Goal: Transaction & Acquisition: Purchase product/service

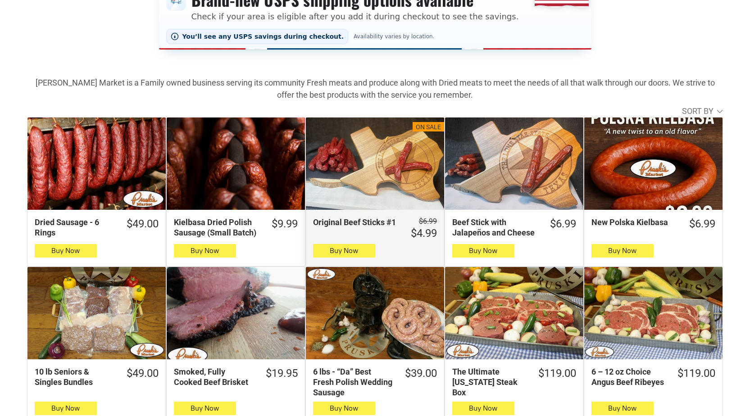
scroll to position [315, 0]
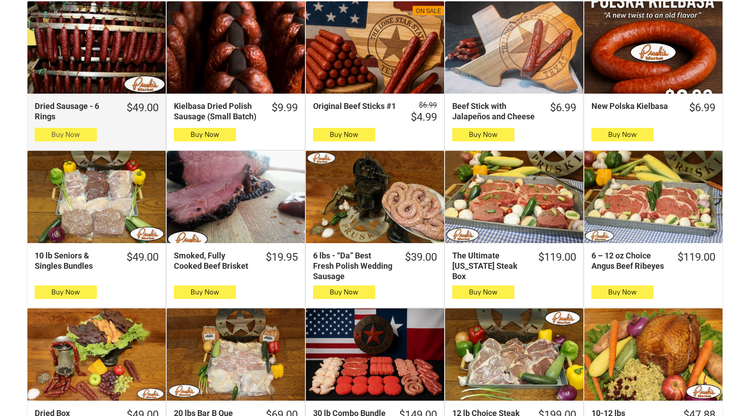
click at [87, 139] on button "Buy Now" at bounding box center [66, 135] width 62 height 14
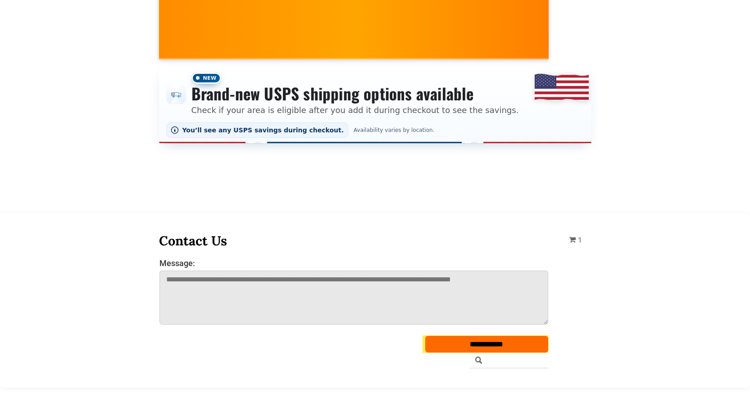
scroll to position [45, 0]
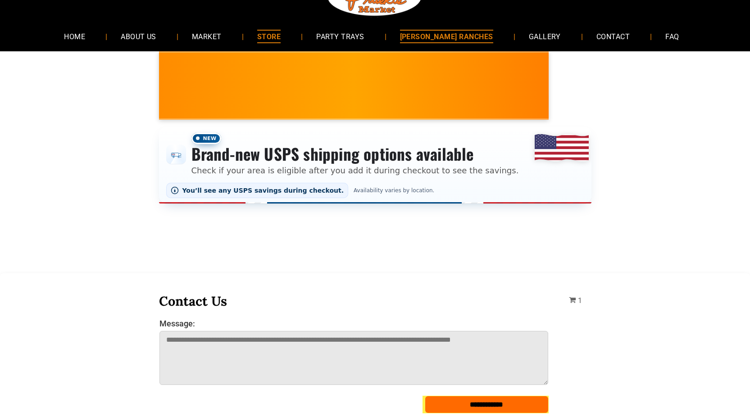
click at [433, 43] on span "[PERSON_NAME] RANCHES" at bounding box center [446, 36] width 93 height 13
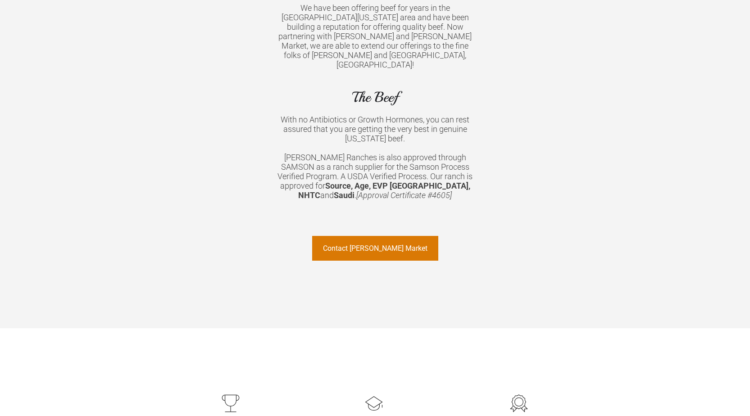
scroll to position [765, 0]
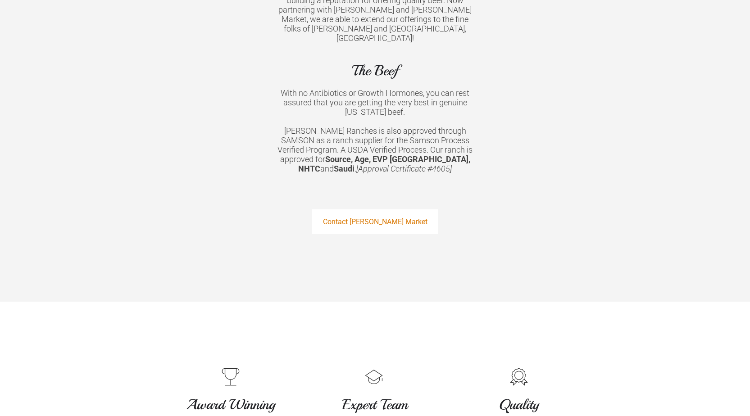
click at [370, 210] on span "Contact [PERSON_NAME] Market" at bounding box center [375, 221] width 104 height 23
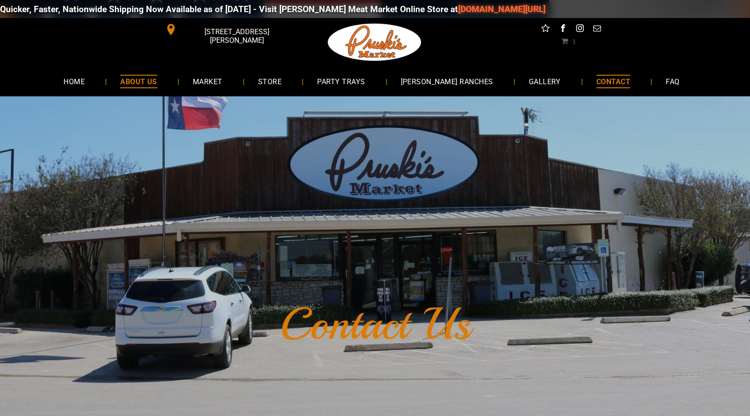
click at [157, 76] on span "ABOUT US" at bounding box center [138, 81] width 37 height 13
